Goal: Task Accomplishment & Management: Manage account settings

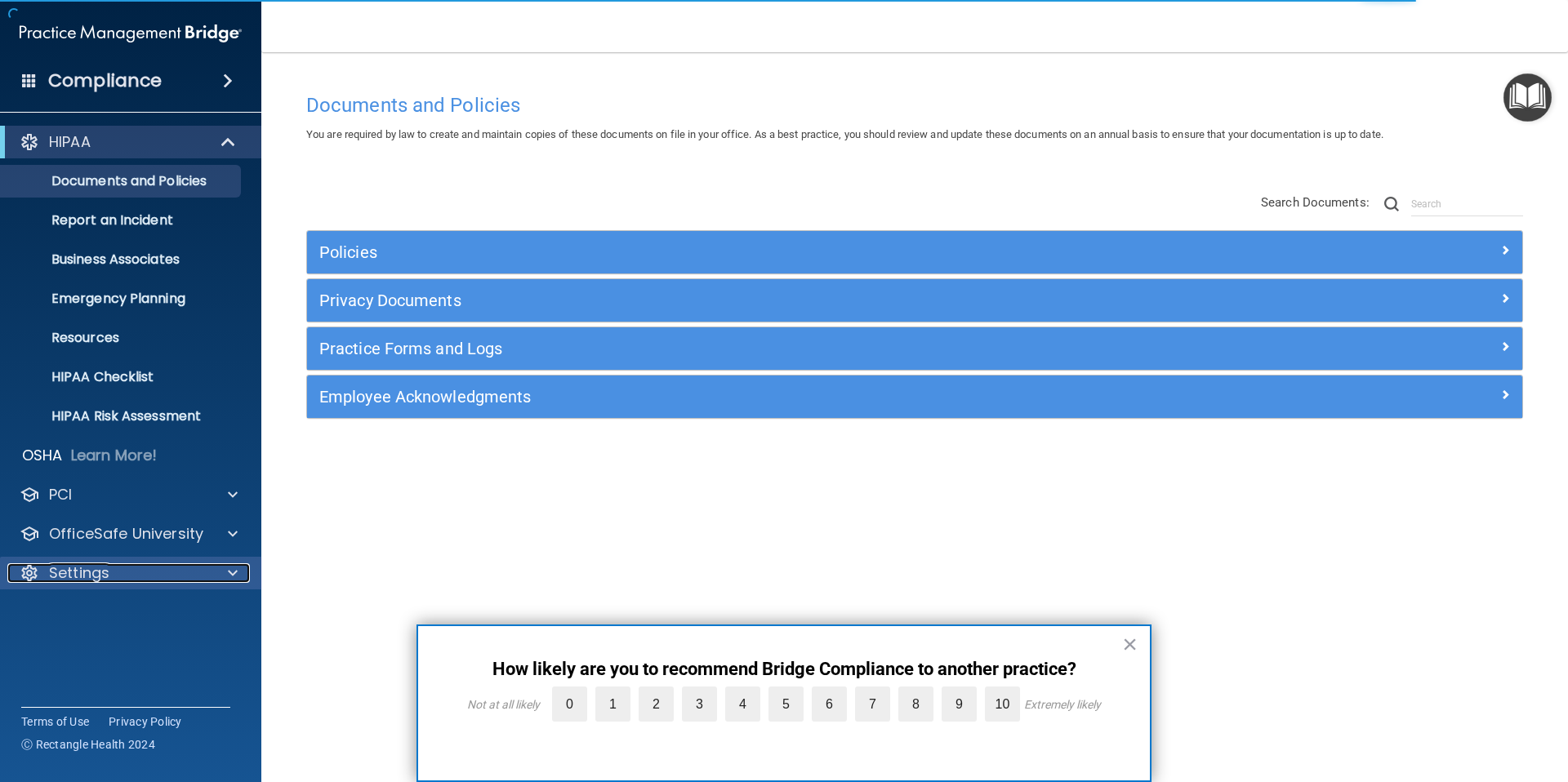
click at [167, 564] on div "Settings" at bounding box center [108, 573] width 202 height 20
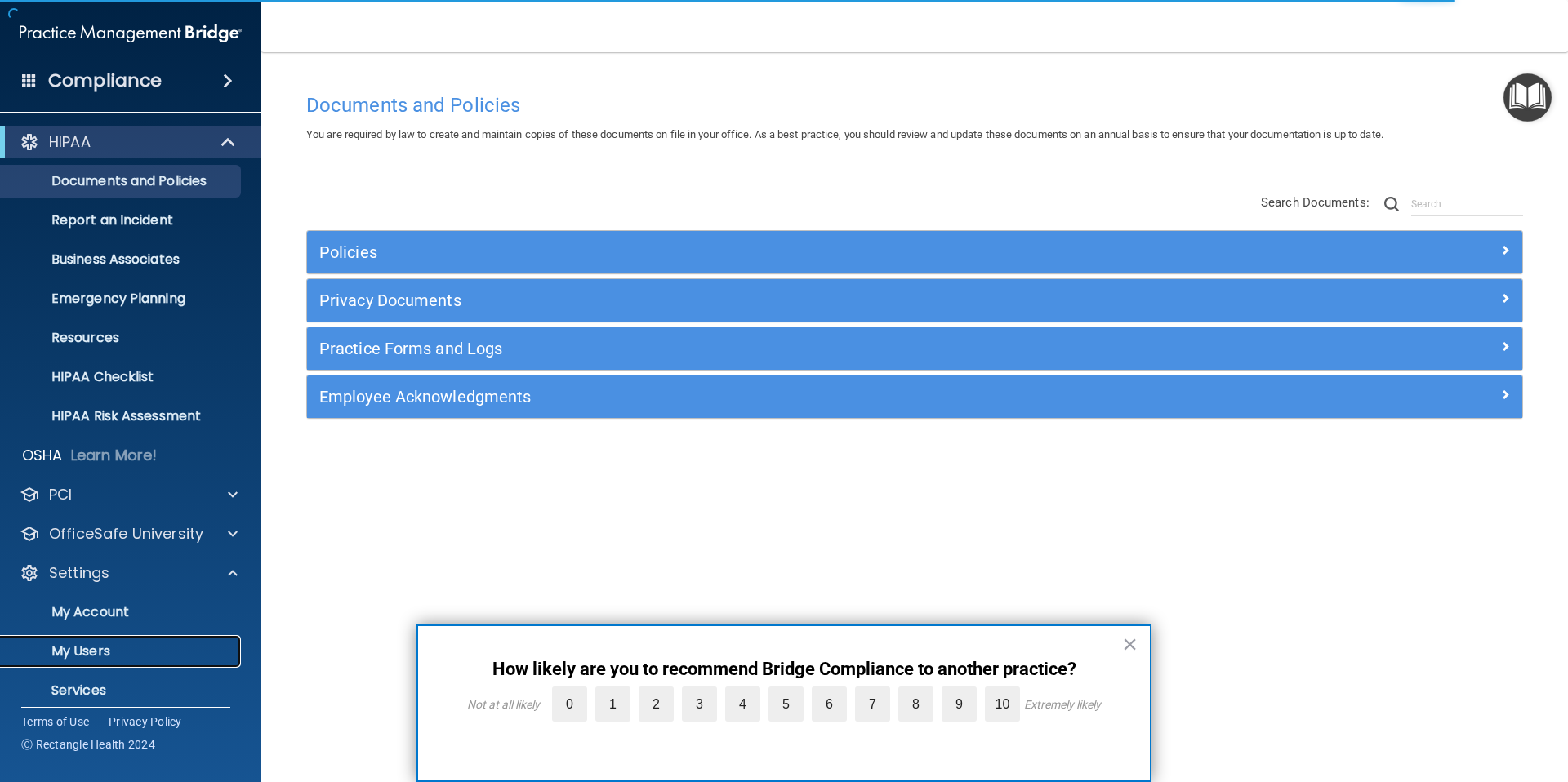
click at [106, 652] on p "My Users" at bounding box center [122, 652] width 223 height 16
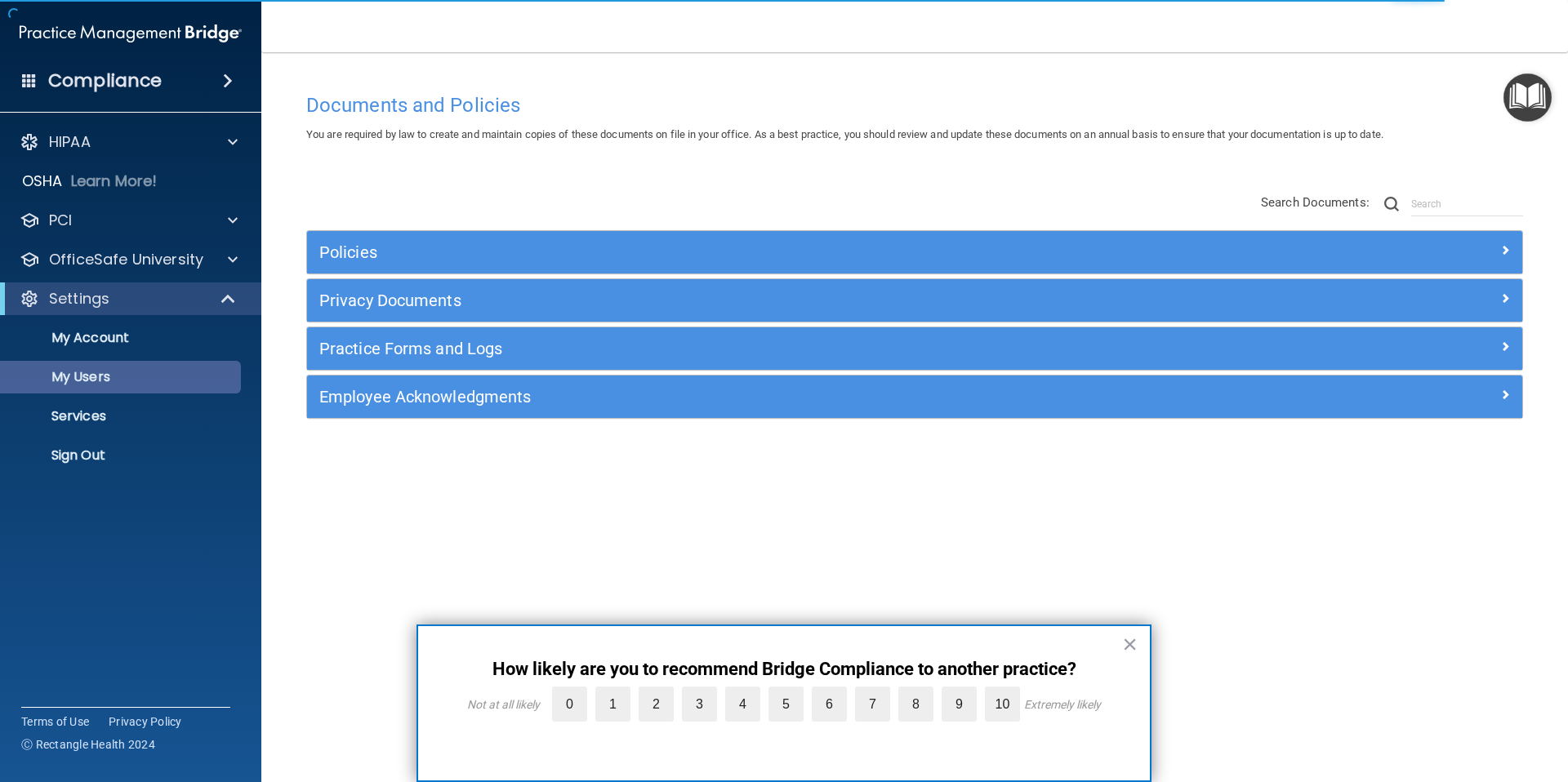
select select "20"
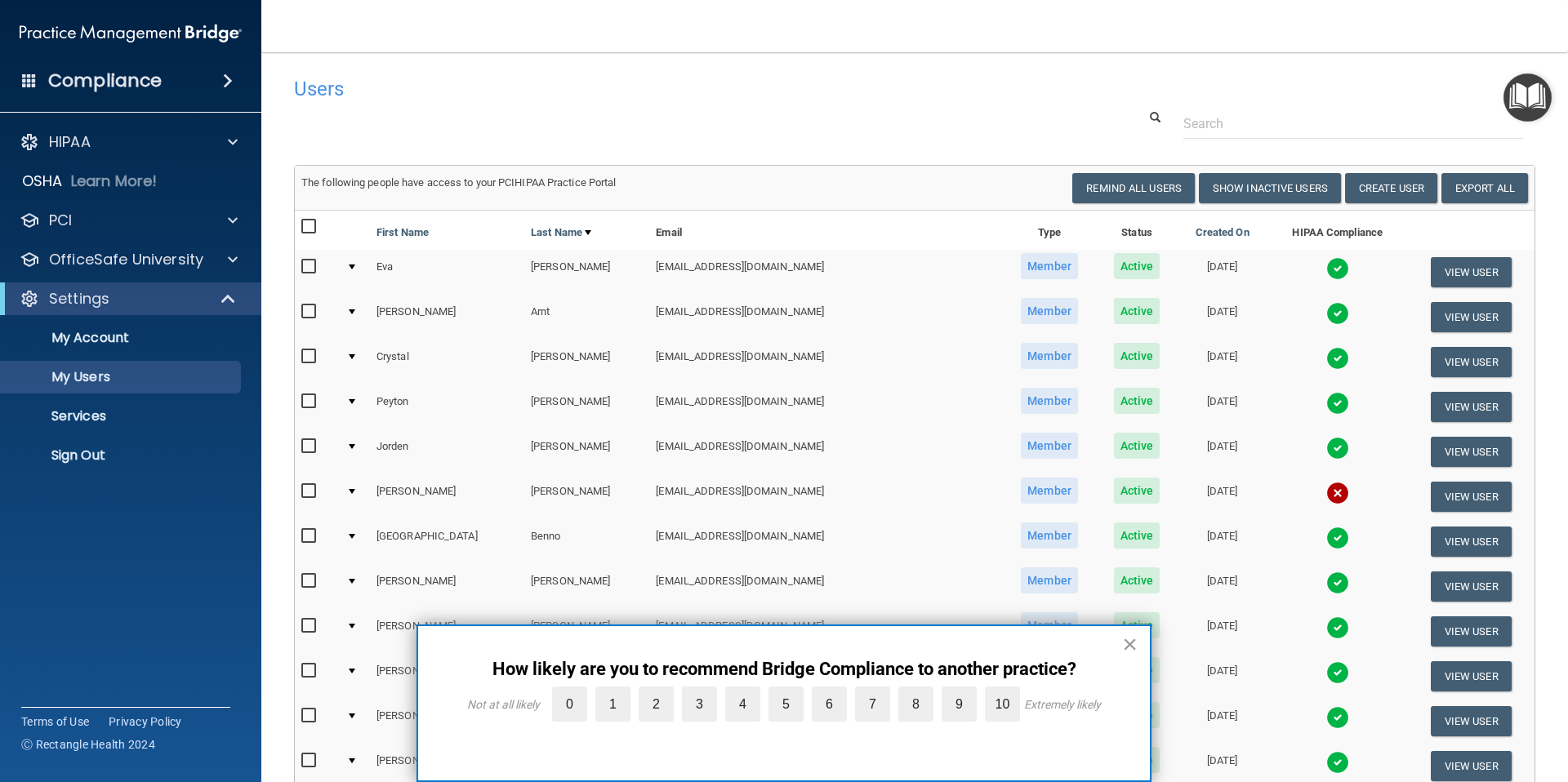
click at [1133, 644] on button "×" at bounding box center [1129, 644] width 15 height 26
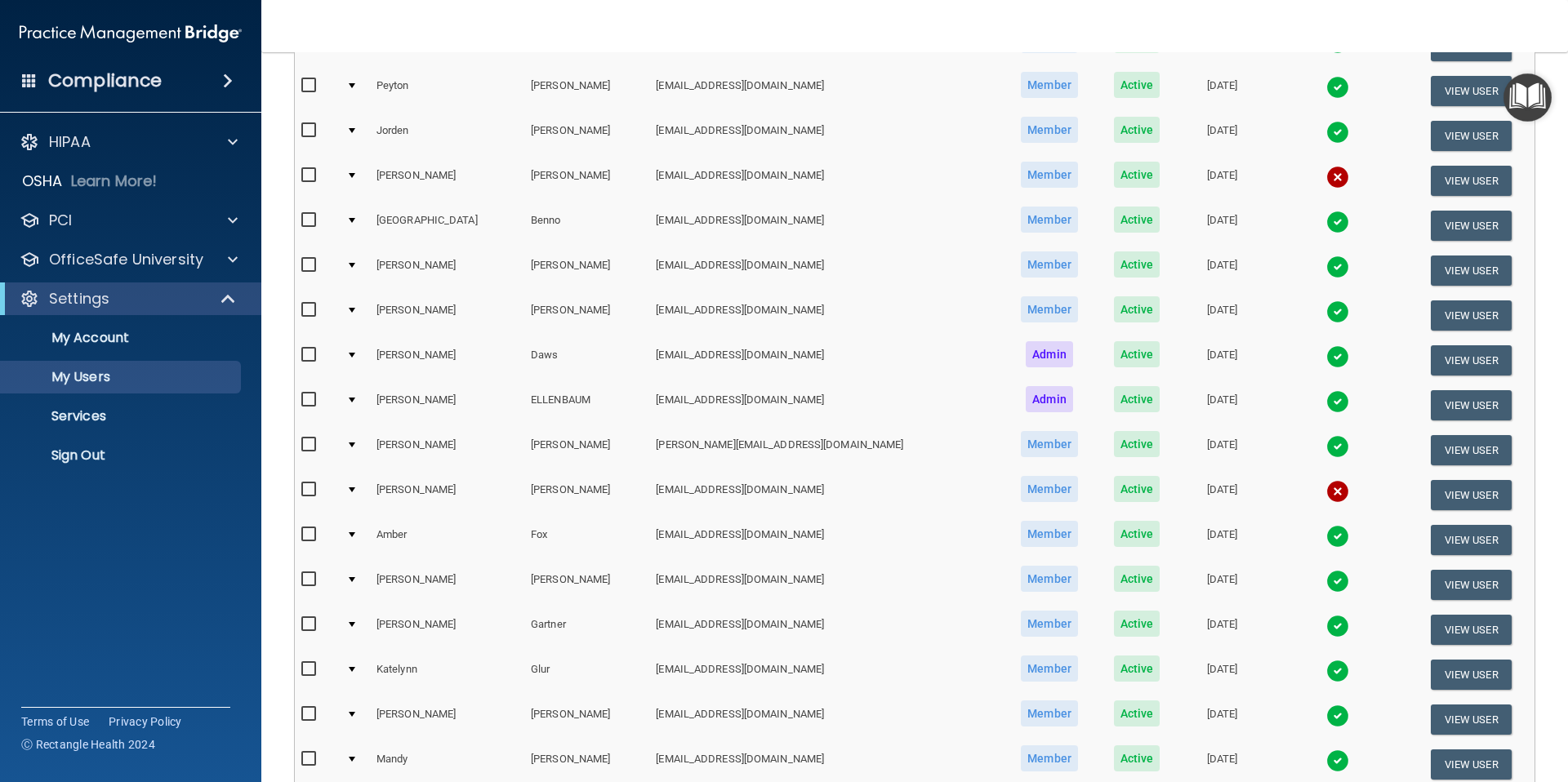
scroll to position [0, 5]
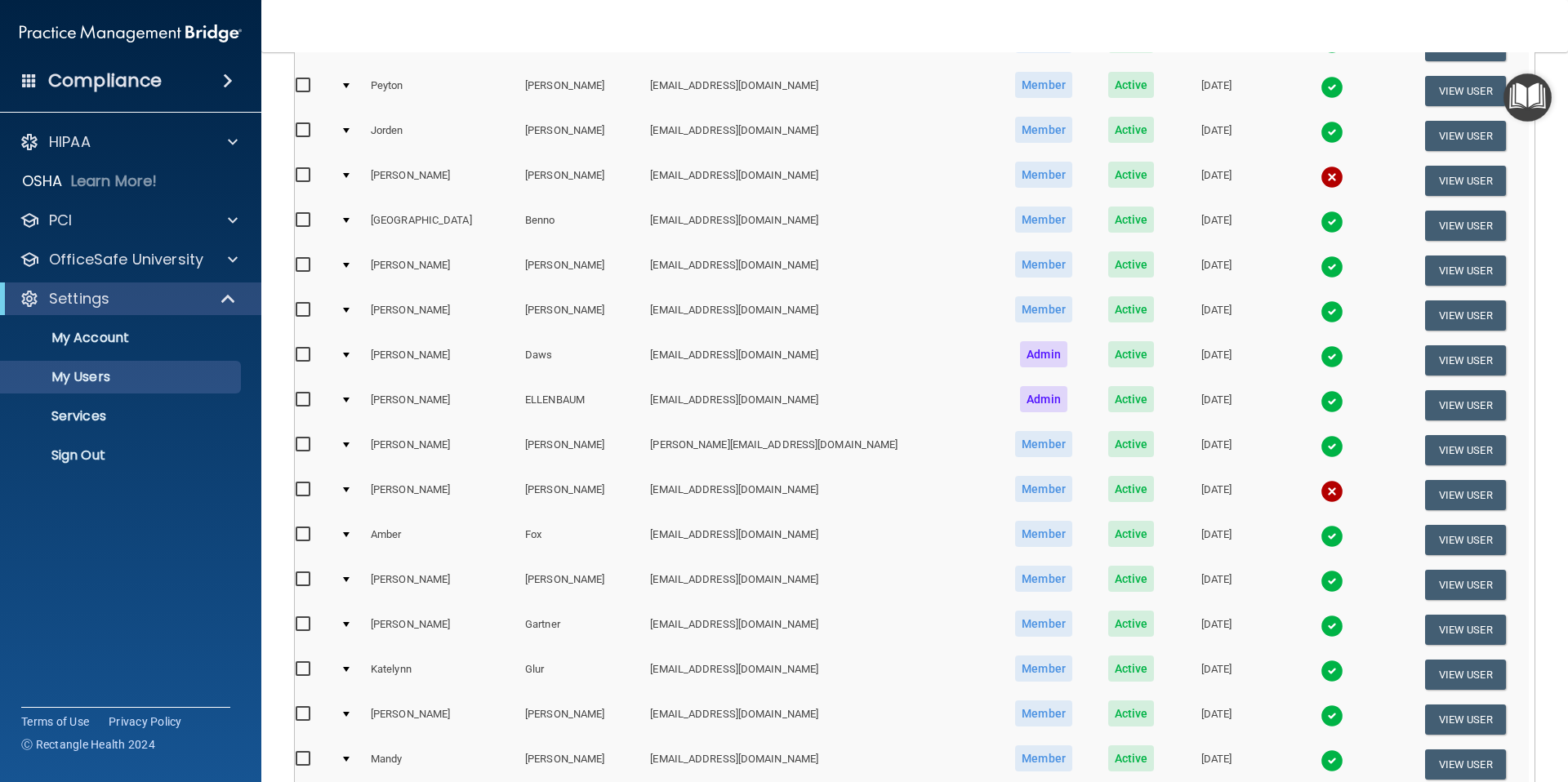
click at [1320, 489] on img at bounding box center [1331, 491] width 22 height 22
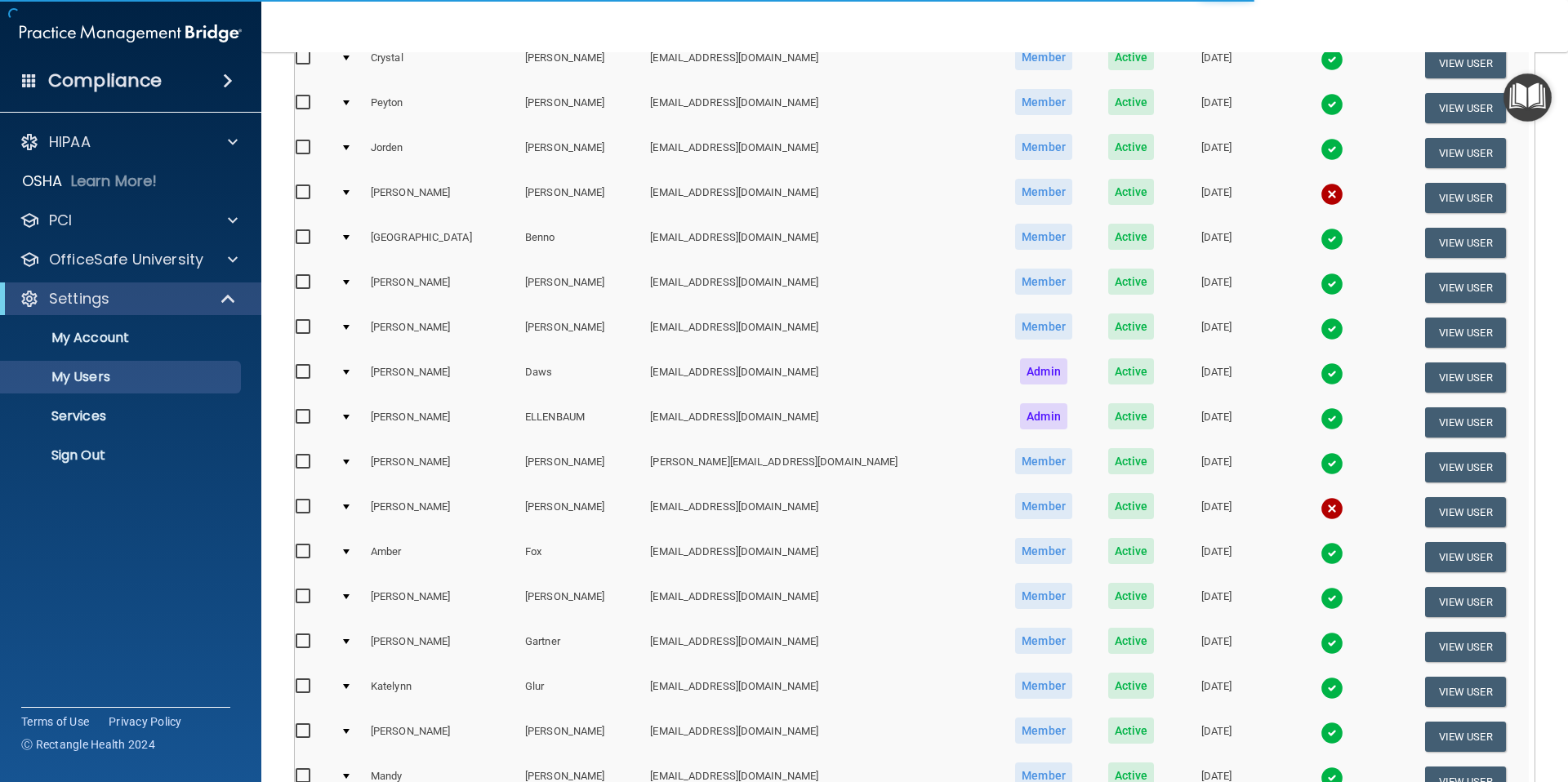
scroll to position [317, 0]
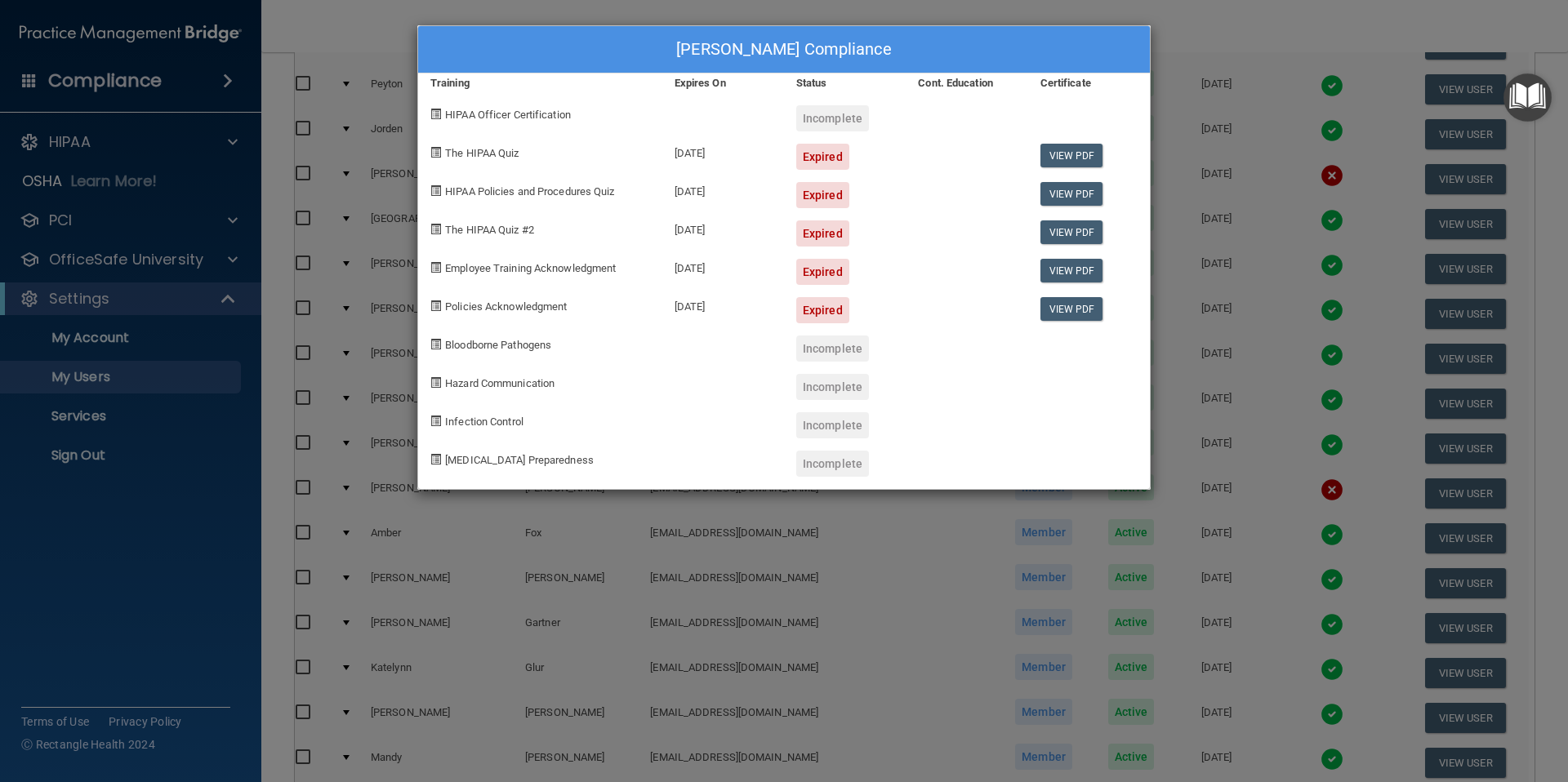
click at [1291, 34] on div "[PERSON_NAME] Compliance Training Expires On Status Cont. Education Certificate…" at bounding box center [784, 391] width 1568 height 782
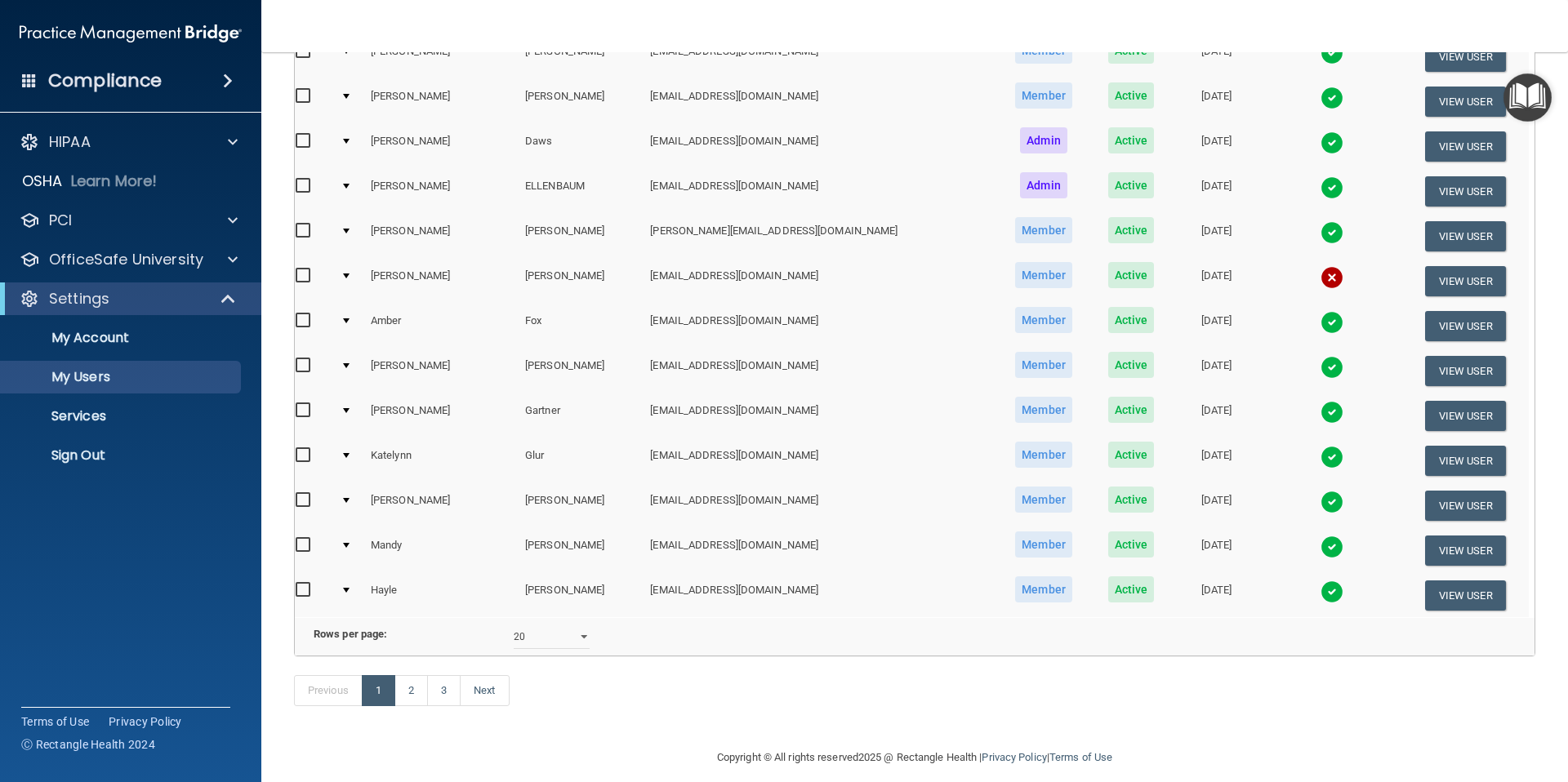
scroll to position [545, 0]
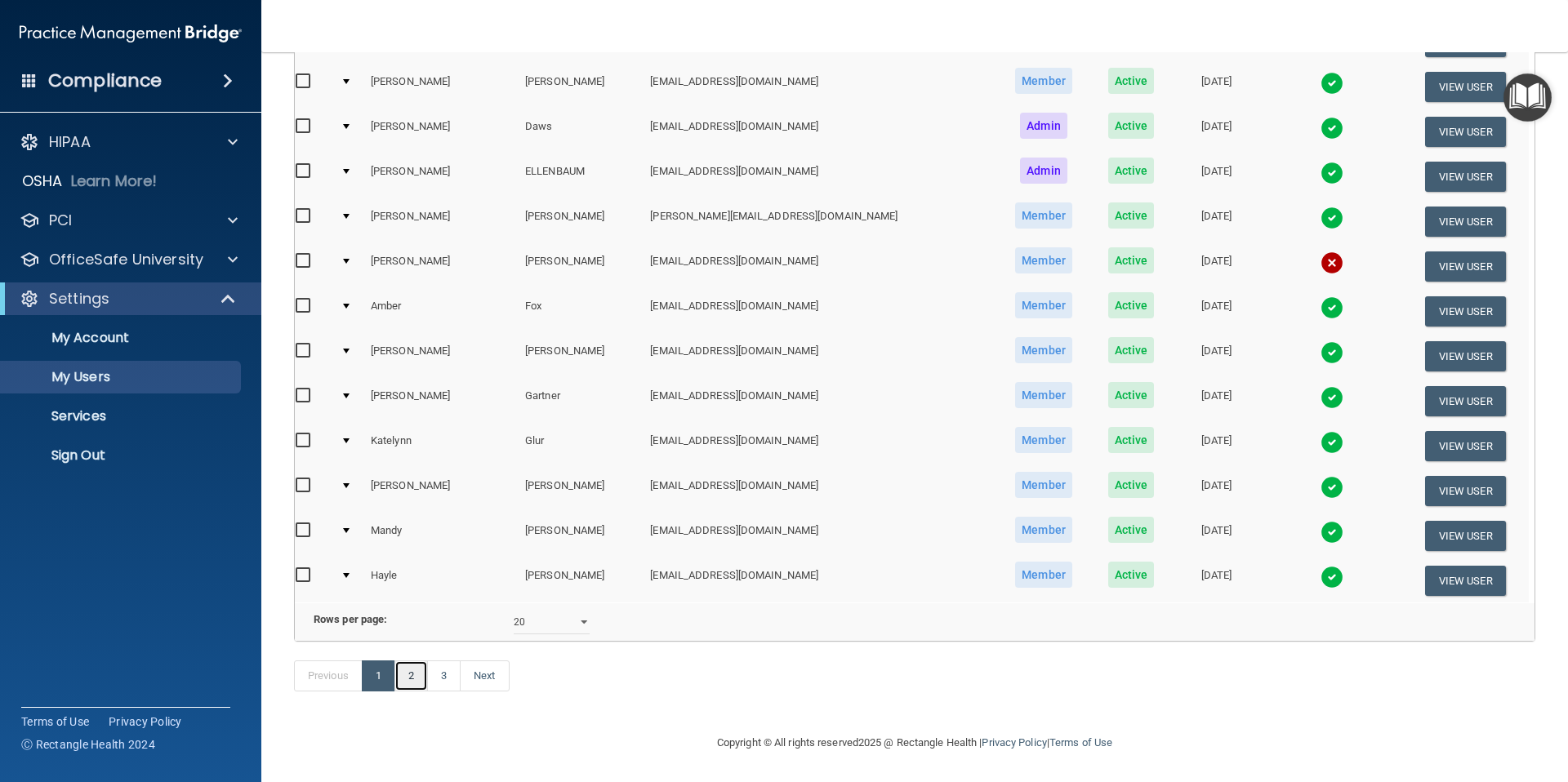
click at [409, 680] on link "2" at bounding box center [411, 676] width 33 height 31
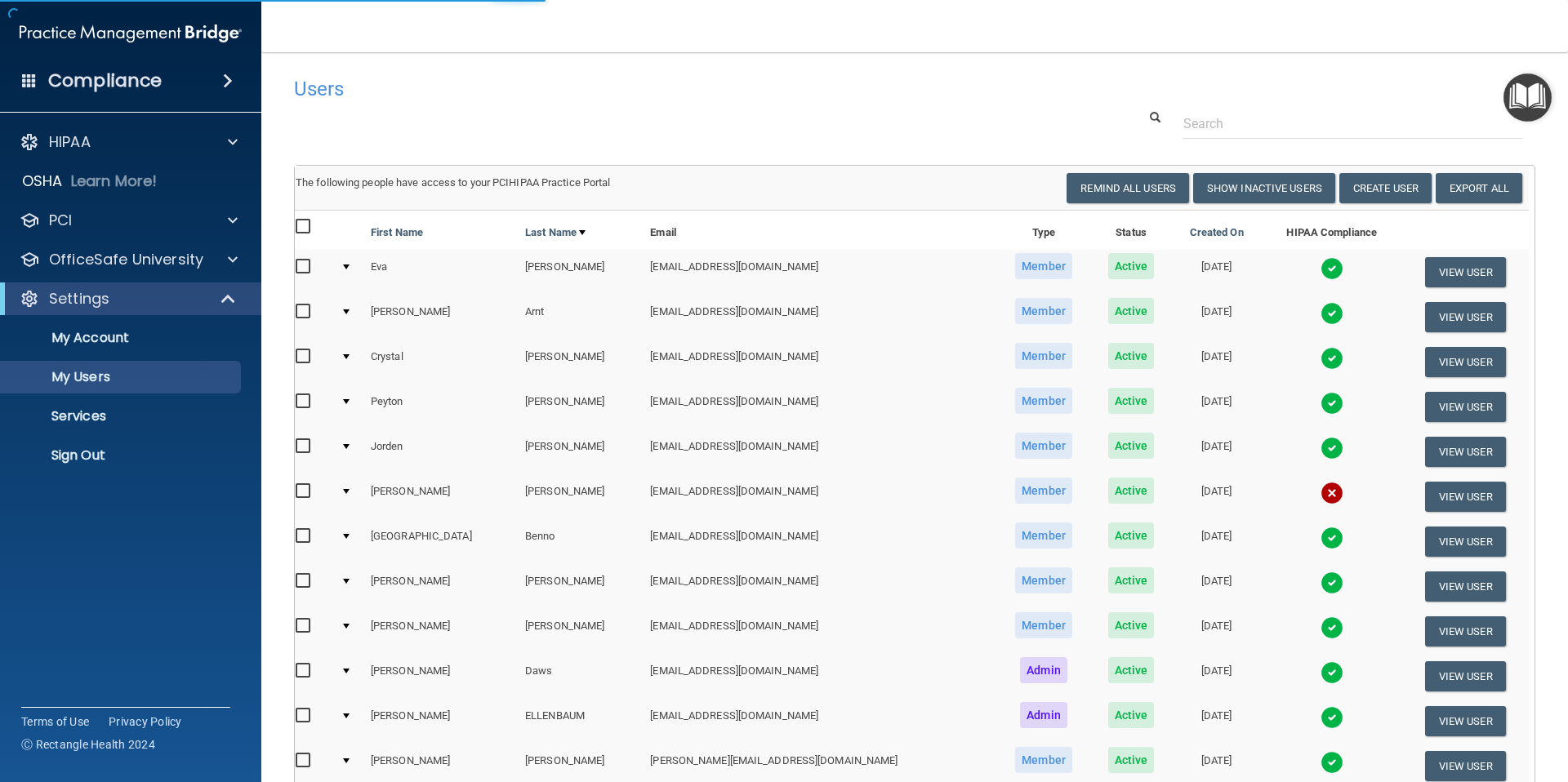
select select "20"
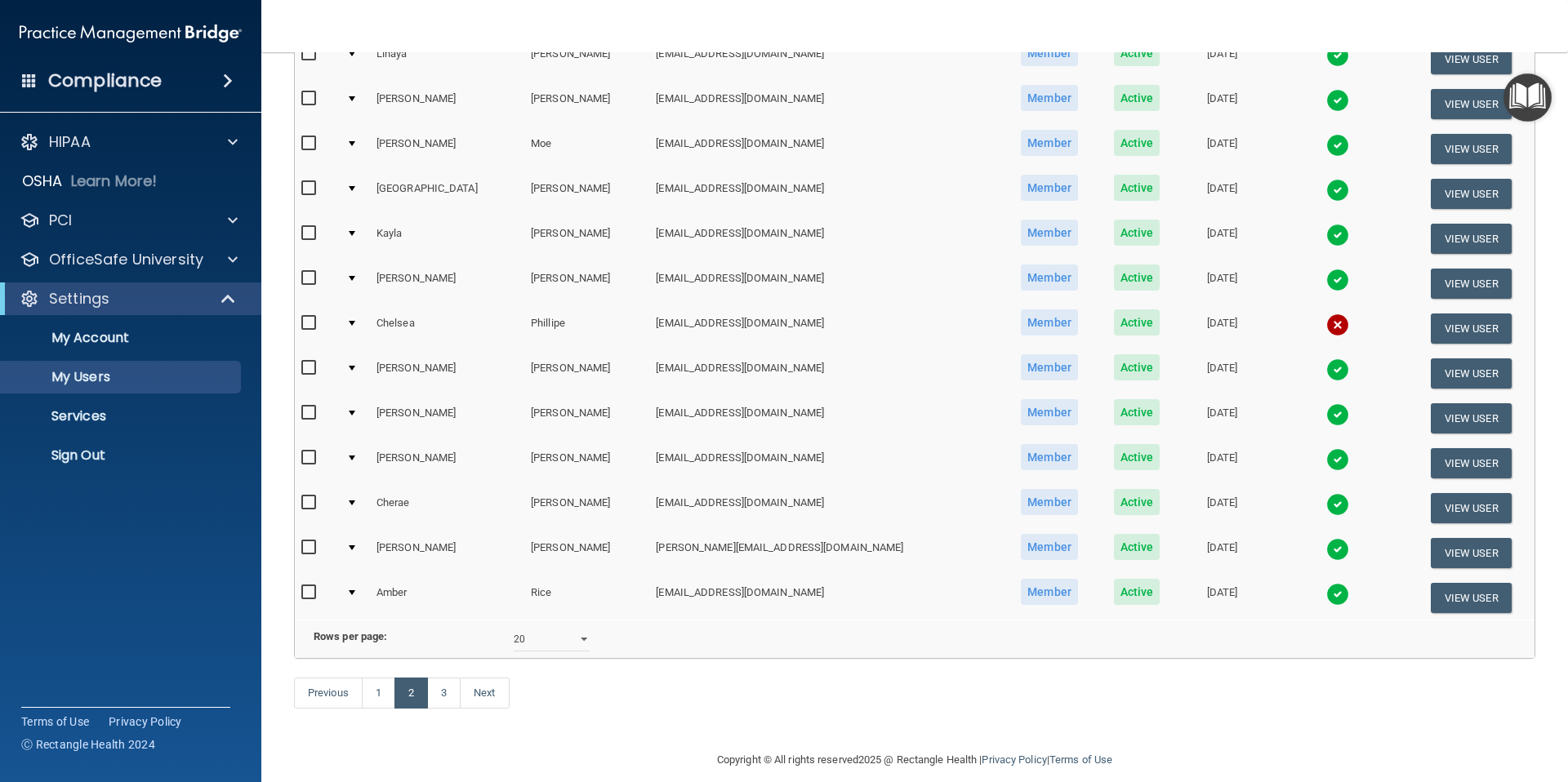
scroll to position [545, 0]
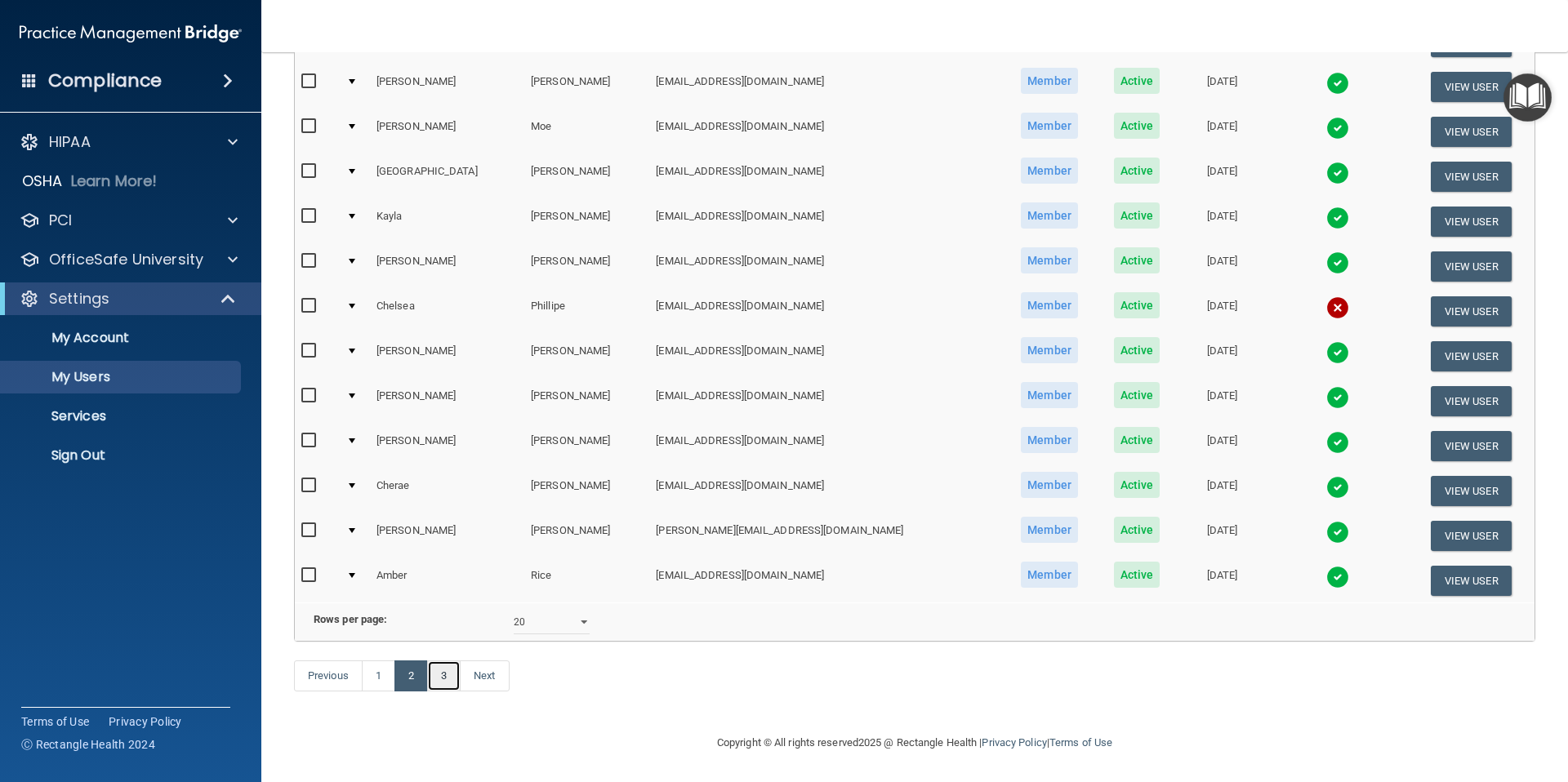
click at [443, 678] on link "3" at bounding box center [443, 676] width 33 height 31
select select "20"
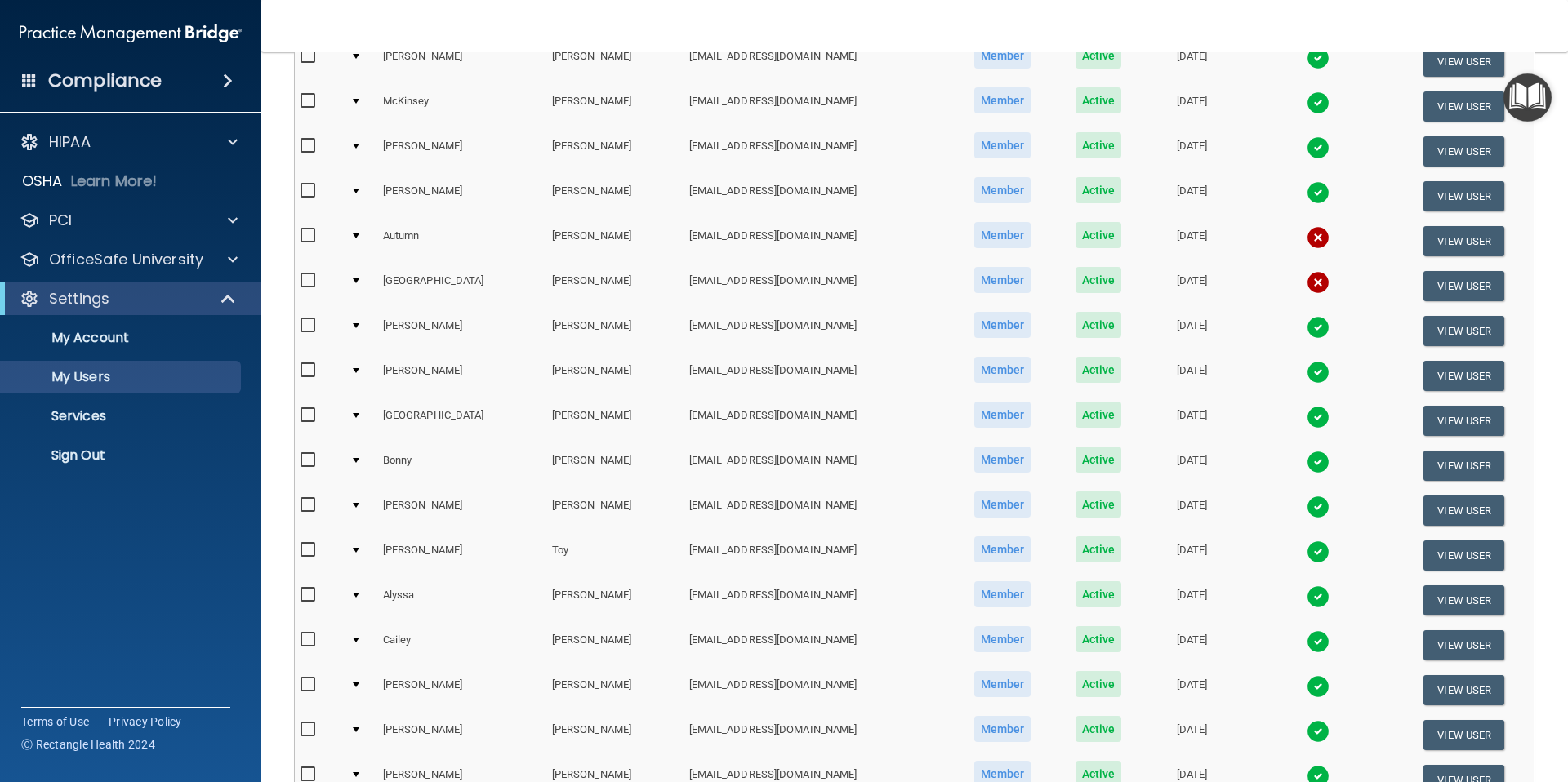
scroll to position [455, 0]
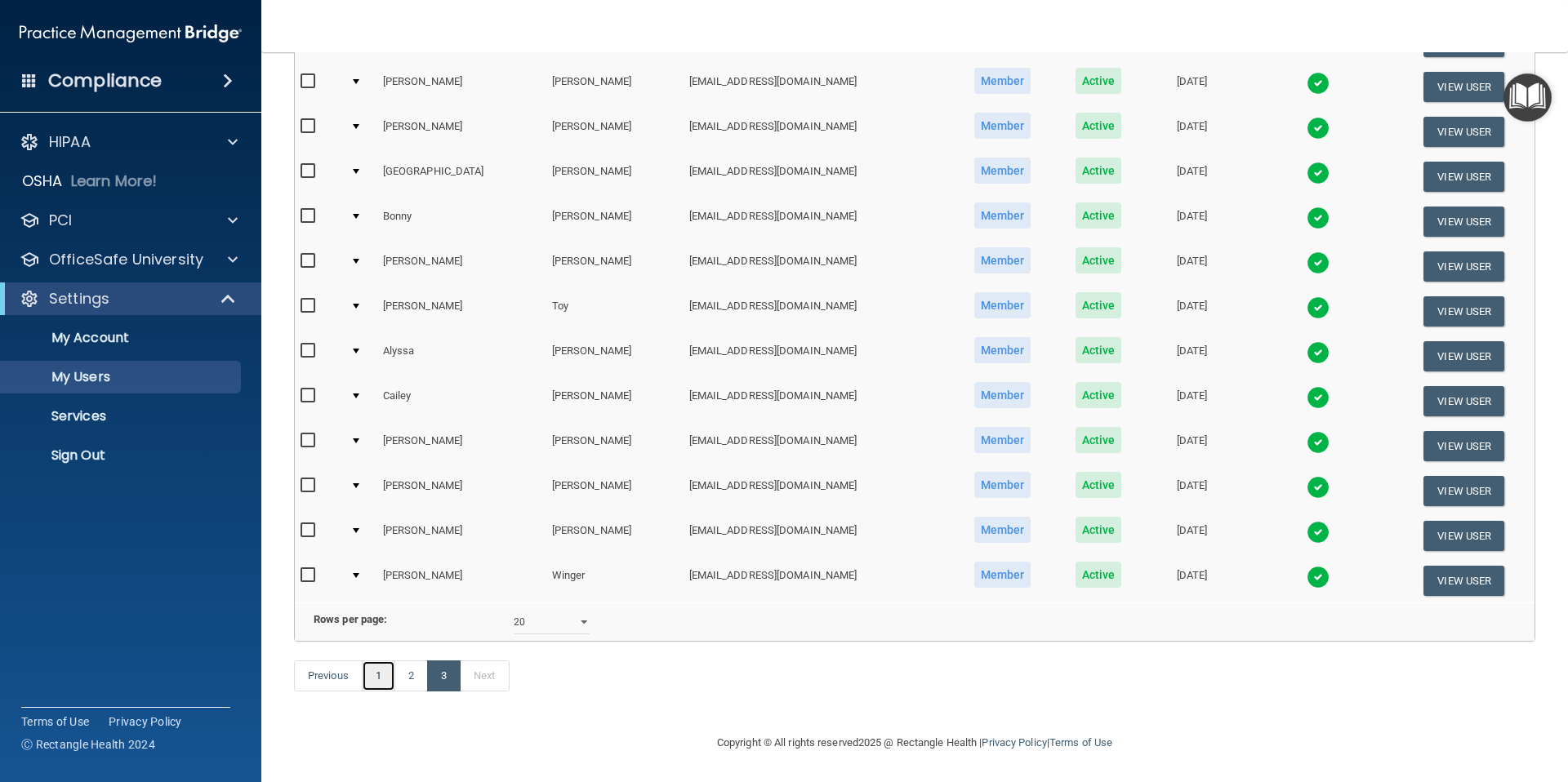
click at [380, 680] on link "1" at bounding box center [378, 676] width 33 height 31
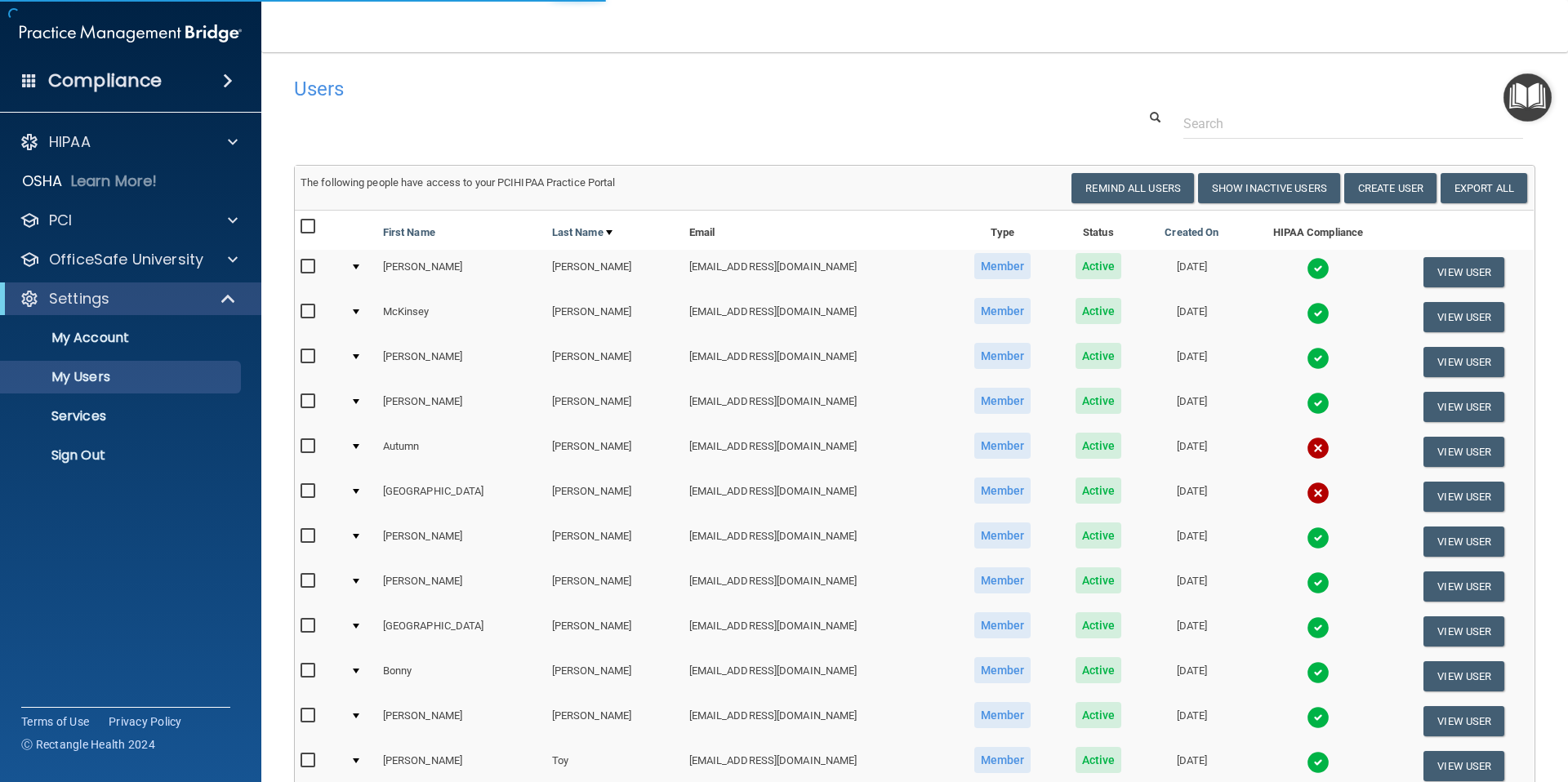
select select "20"
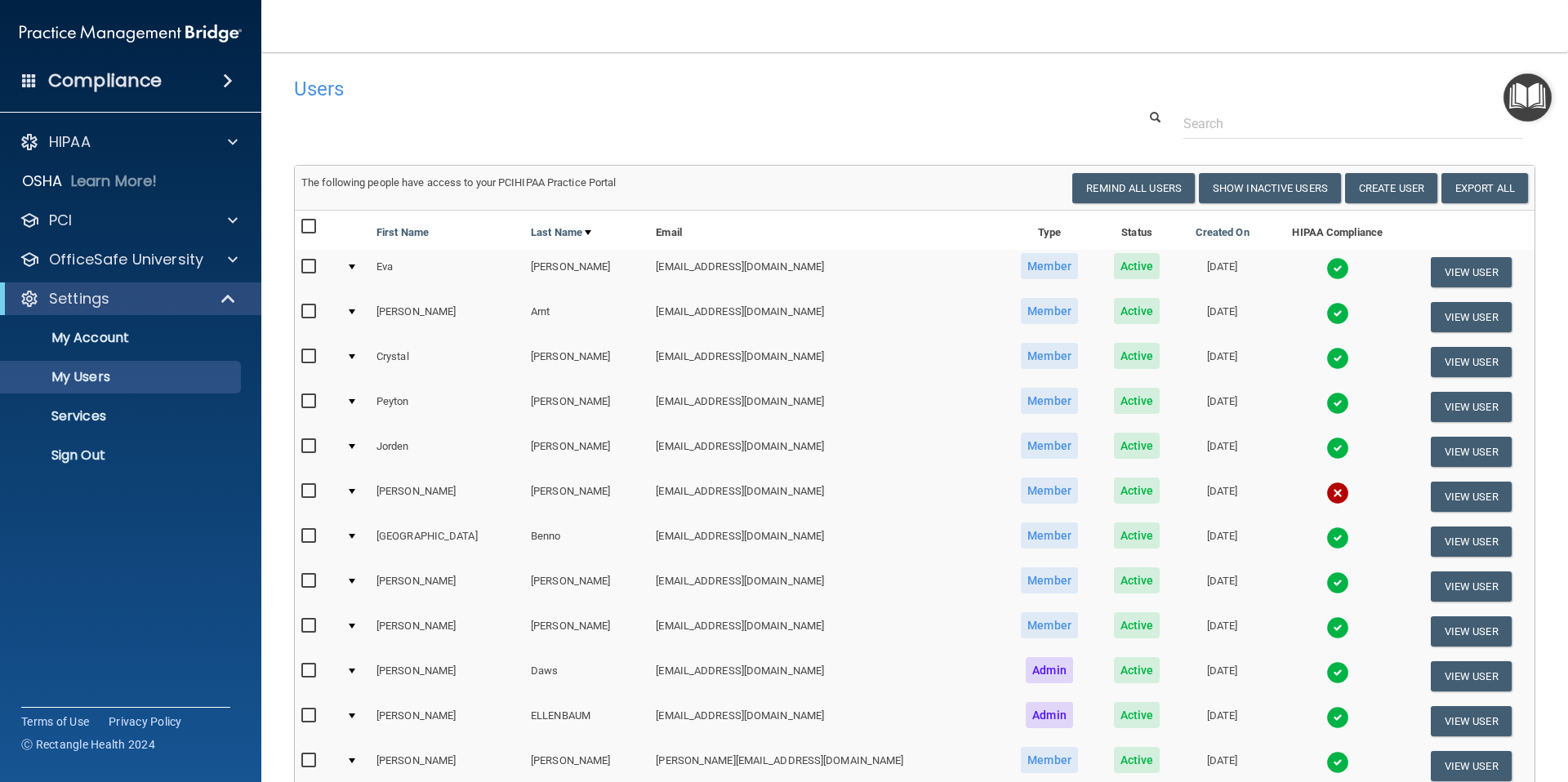
click at [1326, 496] on img at bounding box center [1337, 493] width 22 height 22
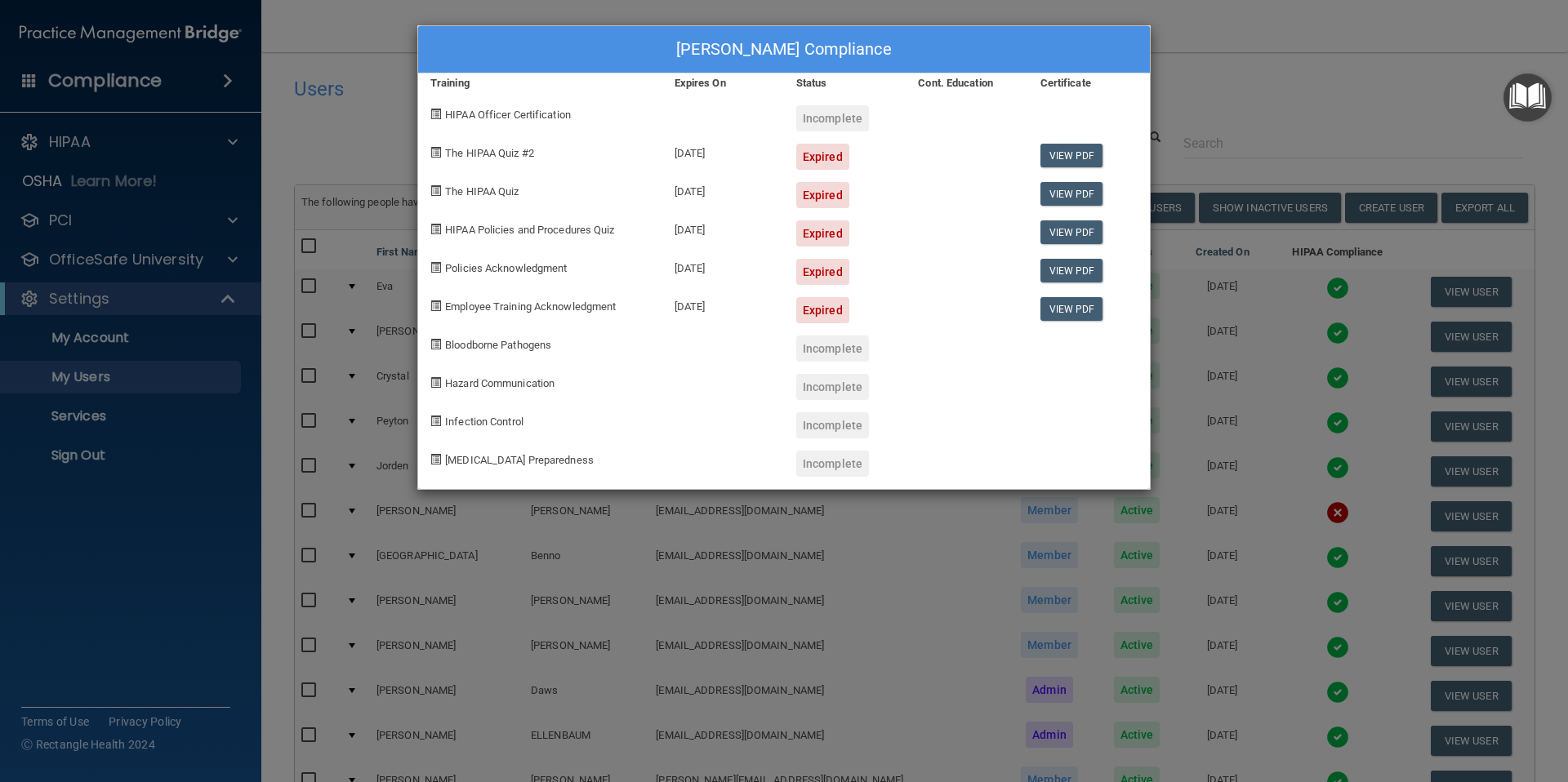
click at [1455, 522] on div "[PERSON_NAME] Compliance Training Expires On Status Cont. Education Certificate…" at bounding box center [784, 391] width 1568 height 782
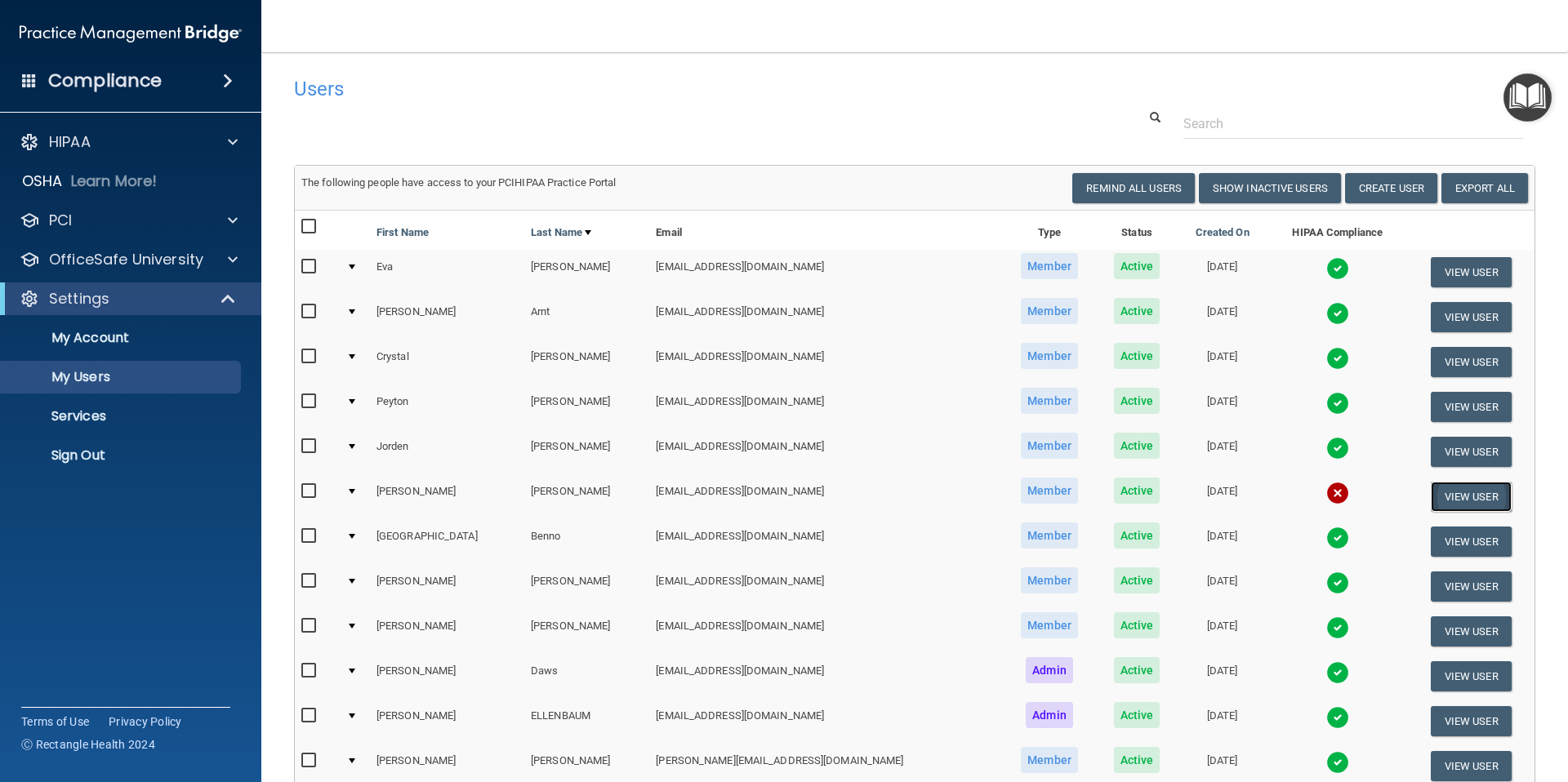
click at [1455, 499] on button "View User" at bounding box center [1471, 497] width 81 height 31
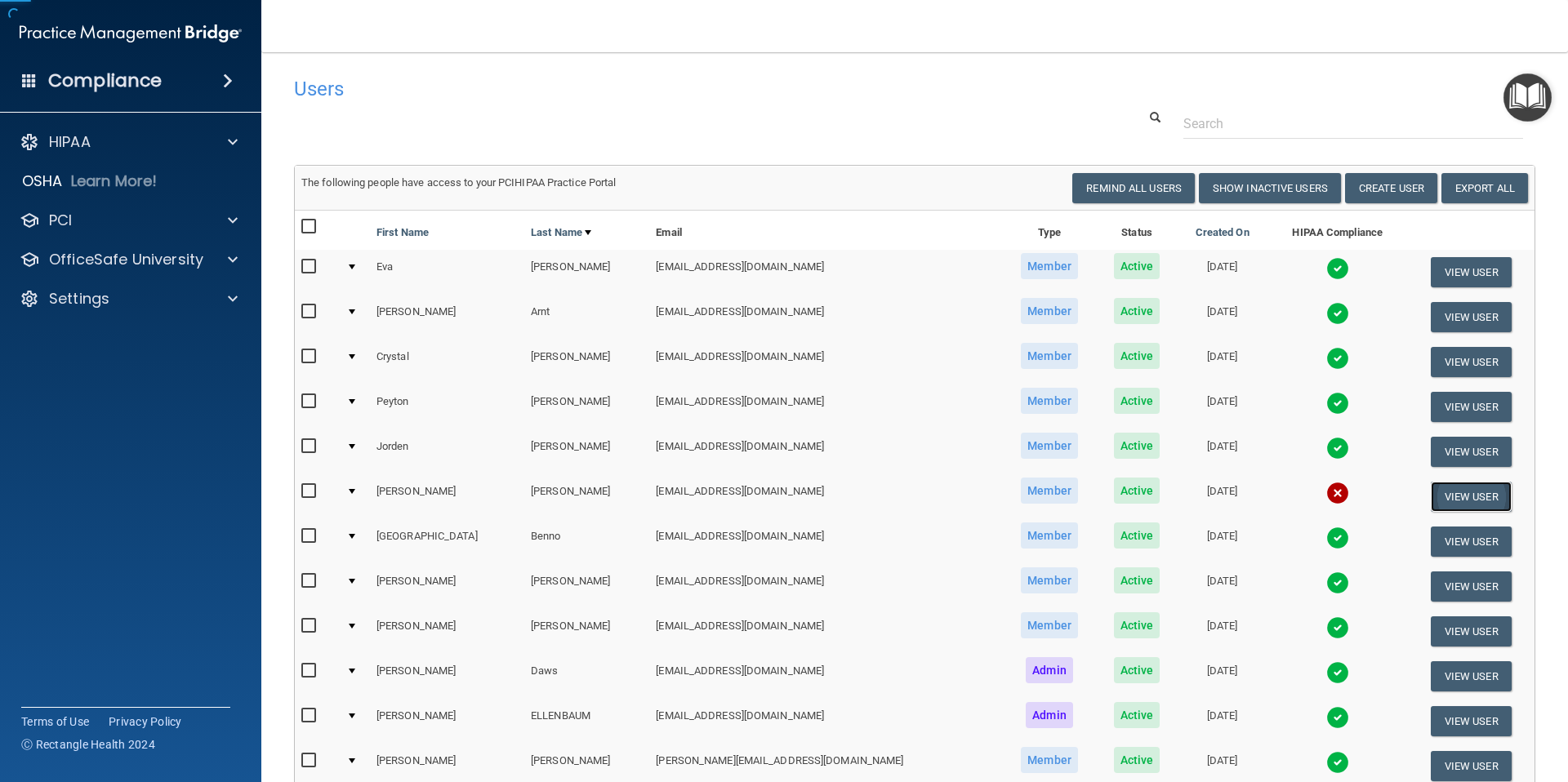
scroll to position [0, 5]
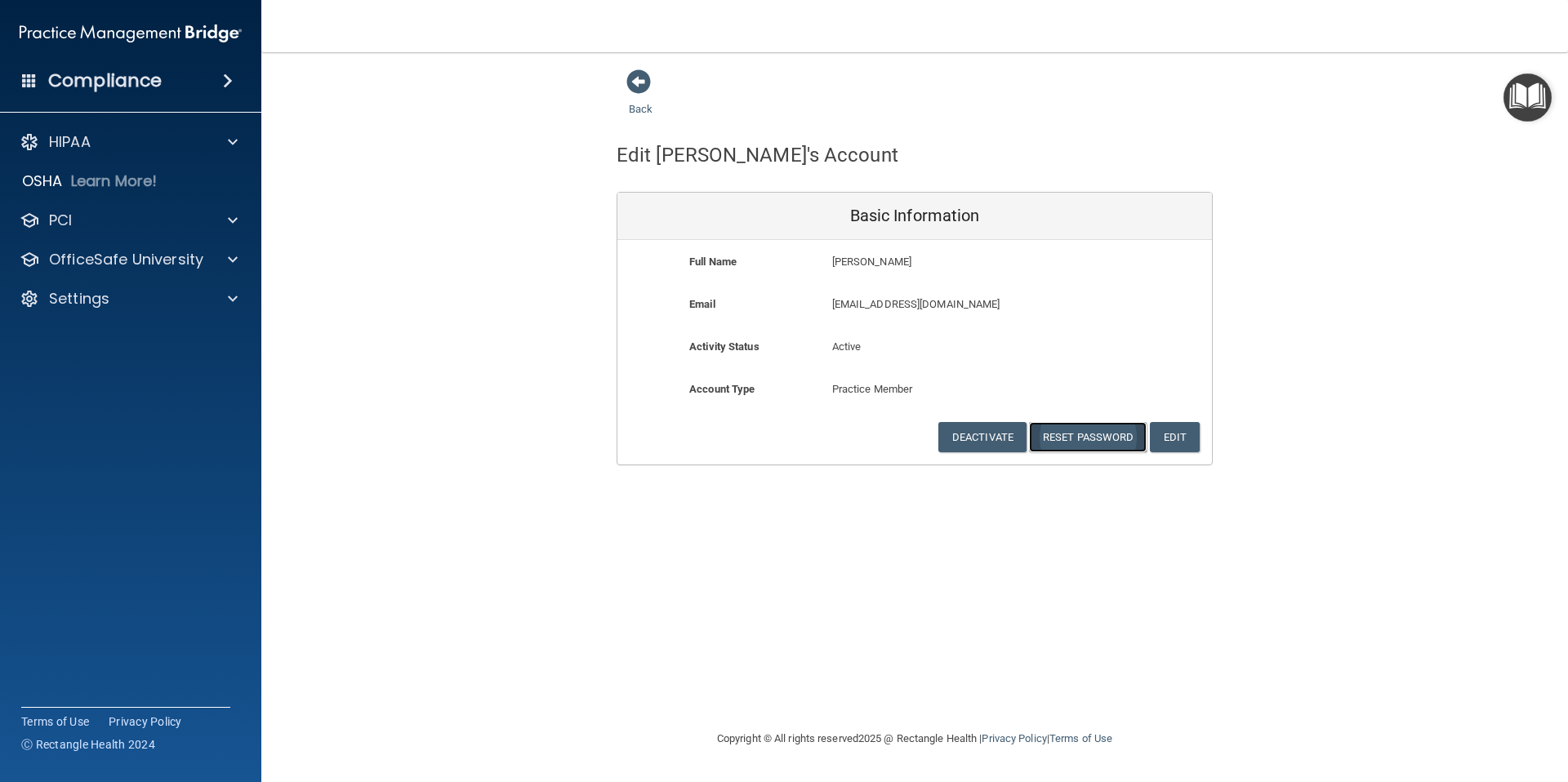
click at [1083, 435] on button "Reset Password" at bounding box center [1087, 438] width 118 height 31
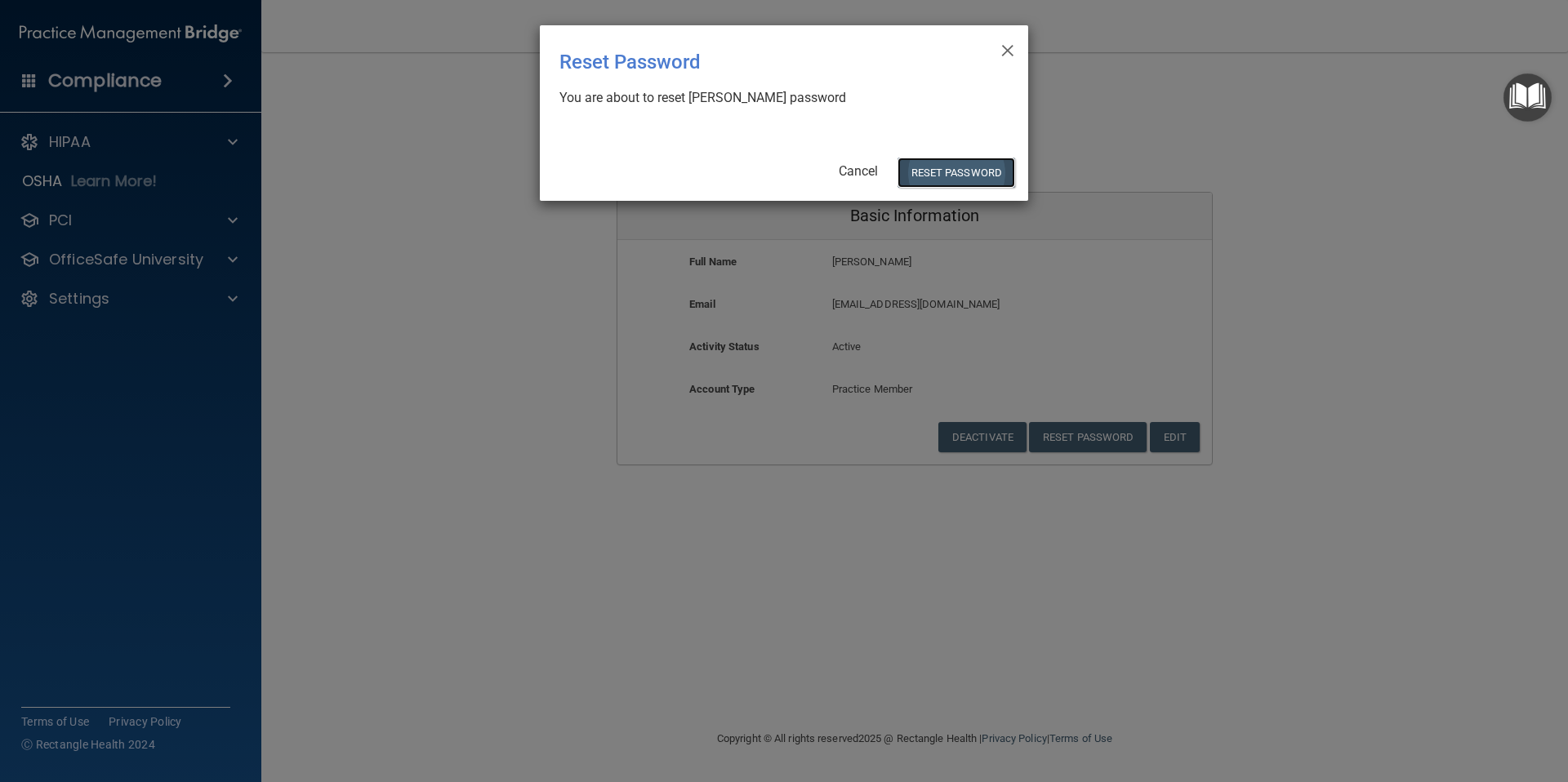
click at [941, 166] on button "Reset Password" at bounding box center [956, 173] width 118 height 31
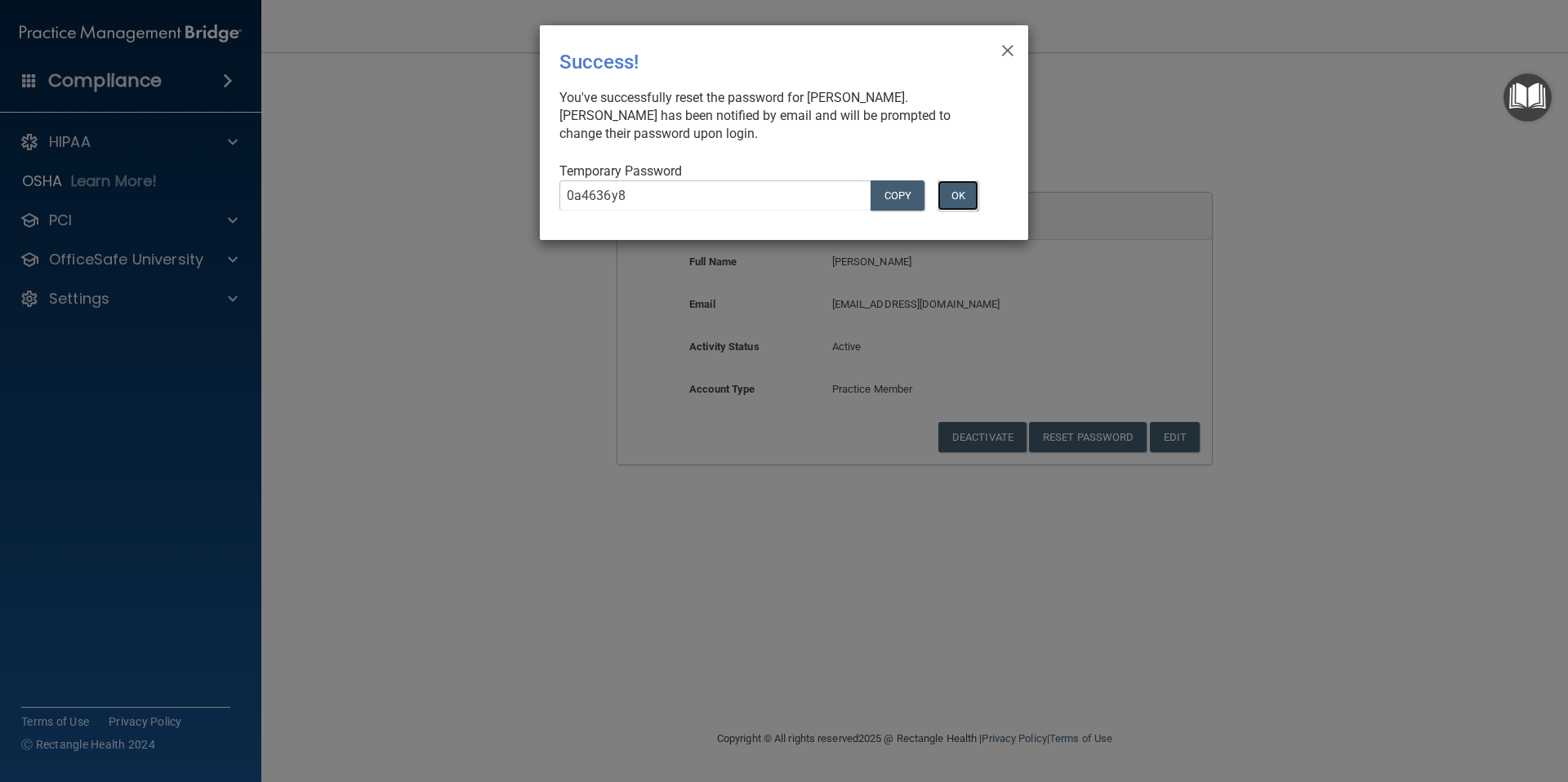
drag, startPoint x: 959, startPoint y: 198, endPoint x: 990, endPoint y: 221, distance: 38.6
click at [959, 198] on button "OK" at bounding box center [957, 196] width 40 height 31
